Goal: Understand process/instructions: Learn about a topic

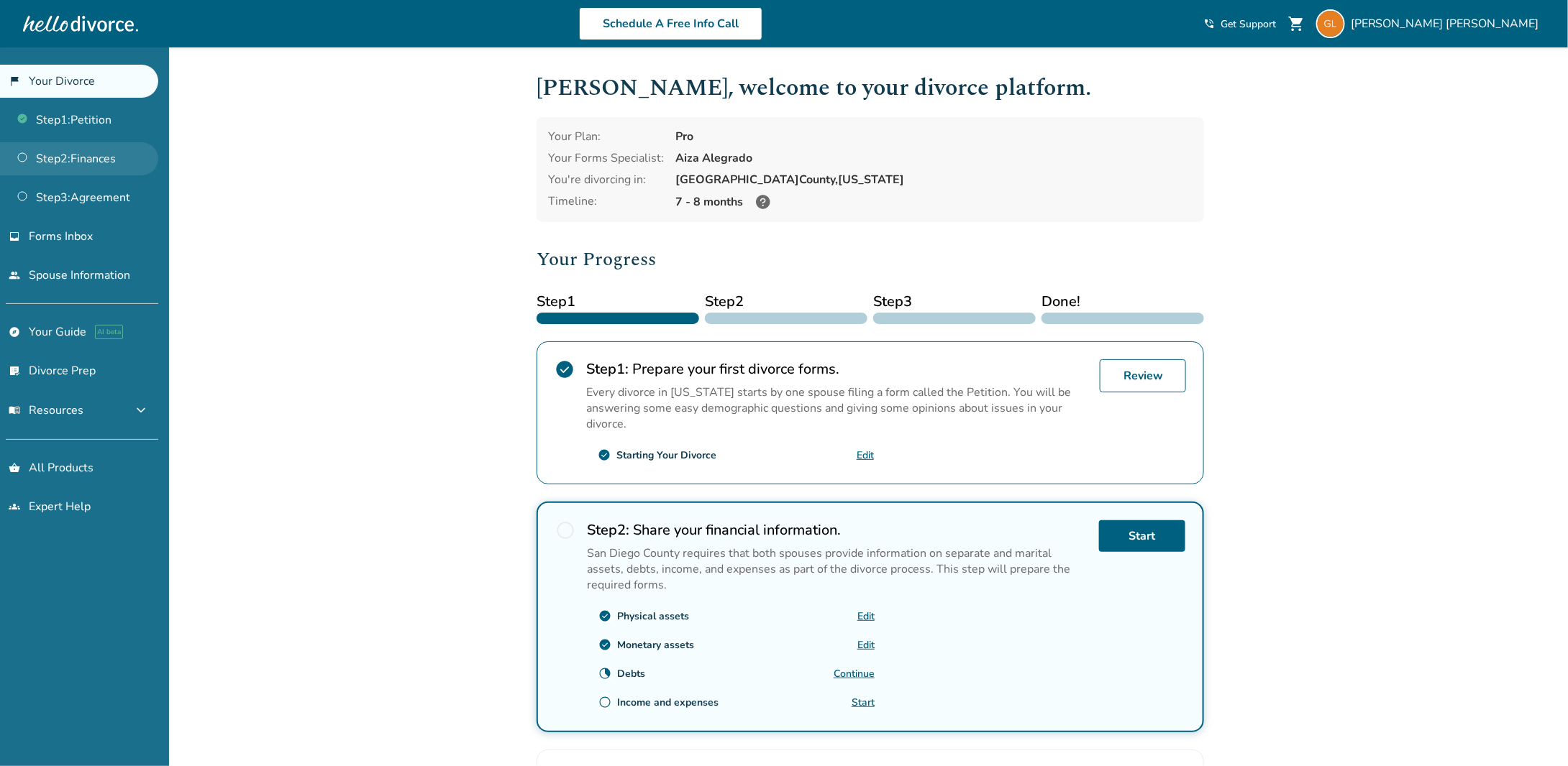
click at [72, 156] on link "Step 2 : Finances" at bounding box center [79, 158] width 158 height 33
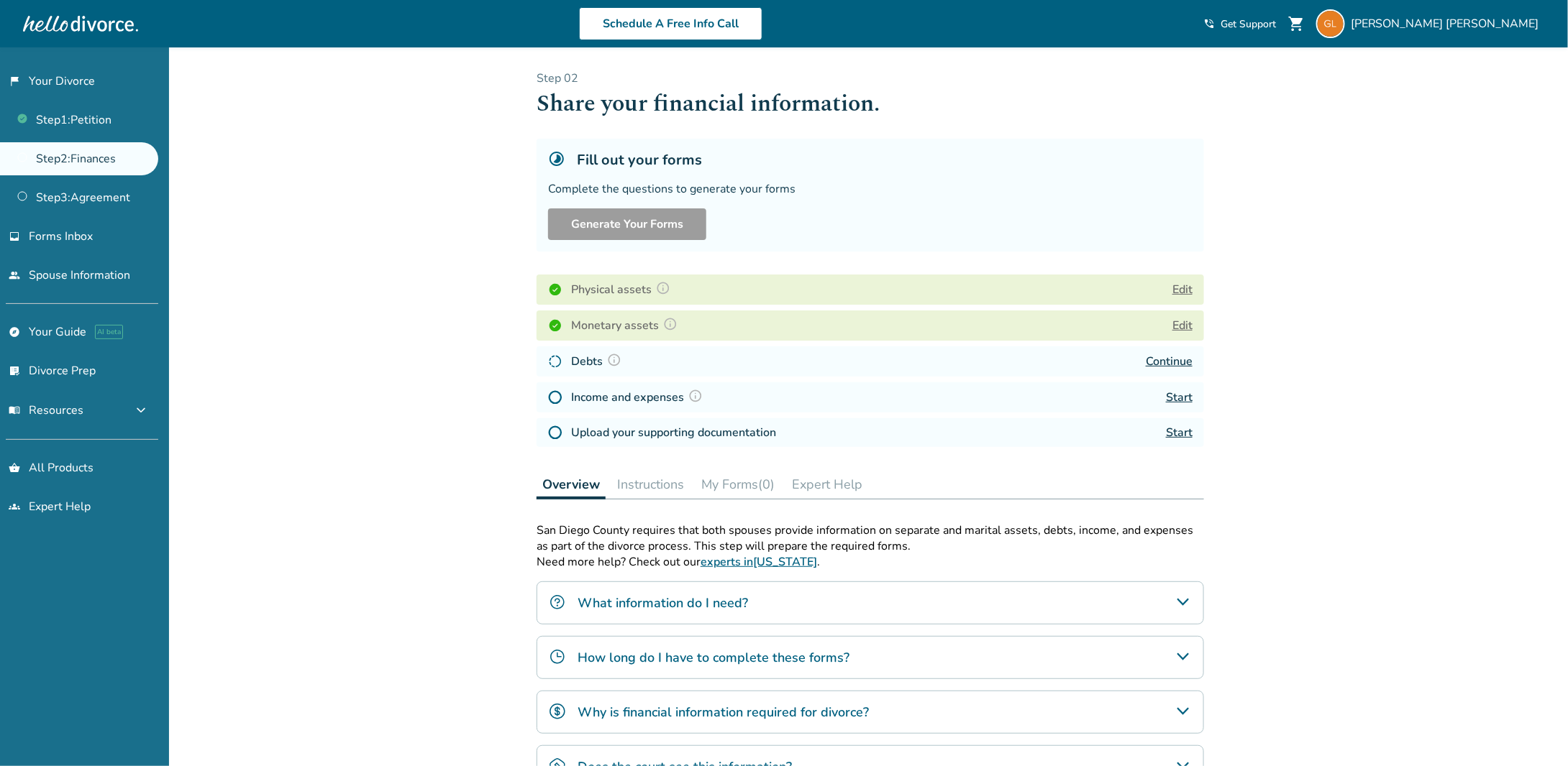
click at [1168, 360] on link "Continue" at bounding box center [1169, 362] width 47 height 16
